Goal: Task Accomplishment & Management: Manage account settings

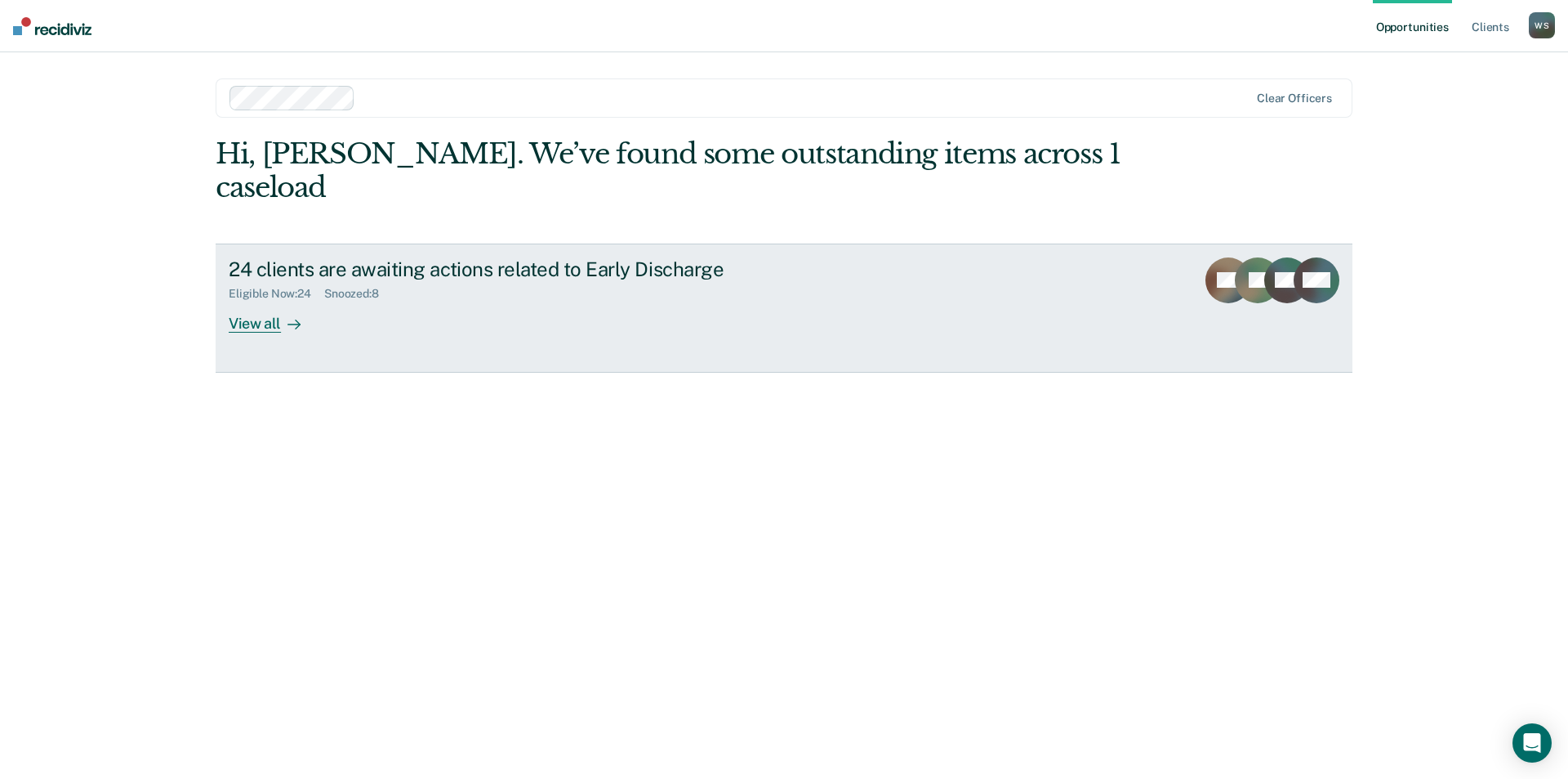
click at [227, 286] on link "24 clients are awaiting actions related to Early Discharge Eligible Now : 24 Sn…" at bounding box center [784, 308] width 1137 height 129
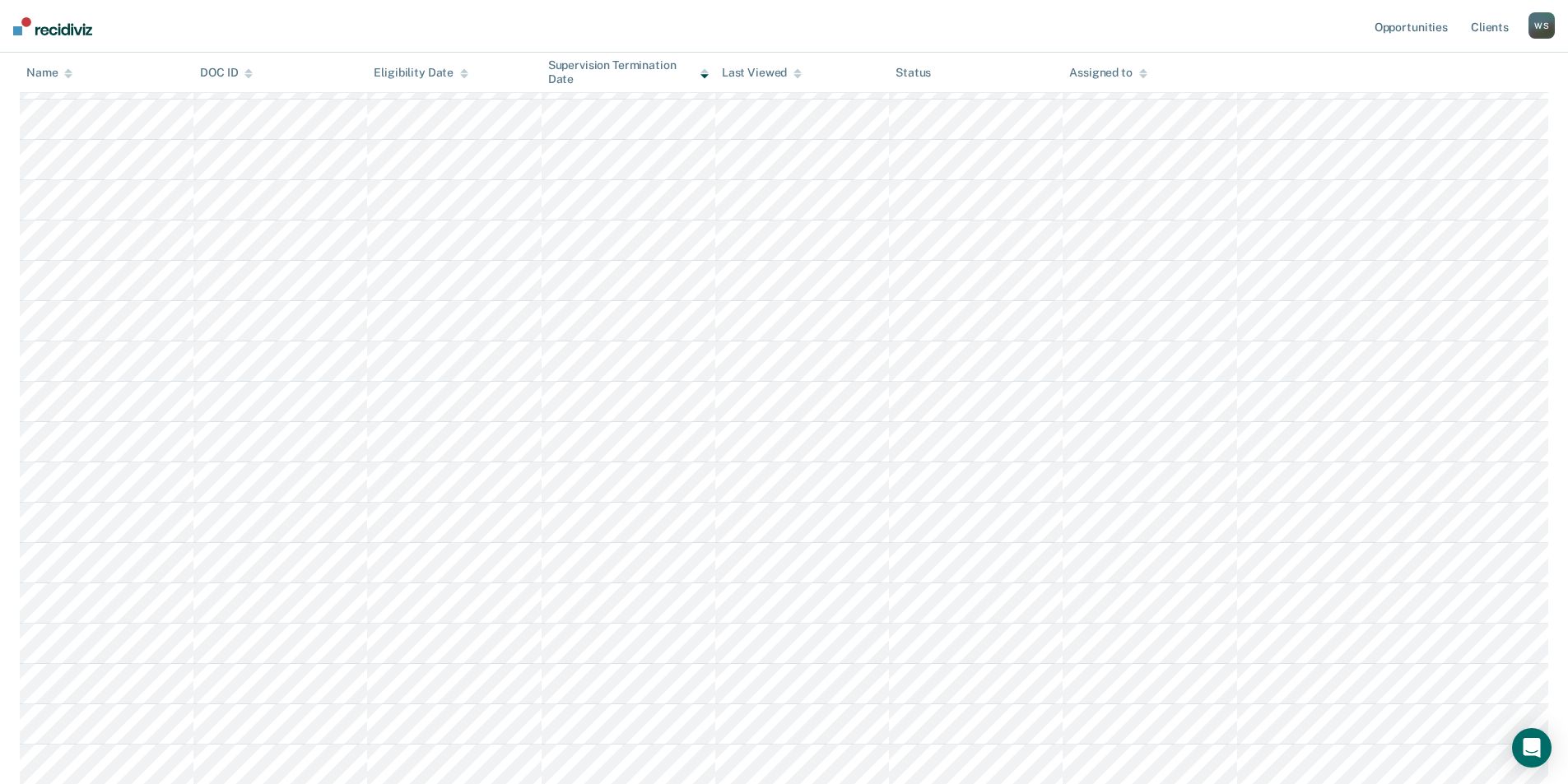
scroll to position [576, 0]
